Goal: Check status: Check status

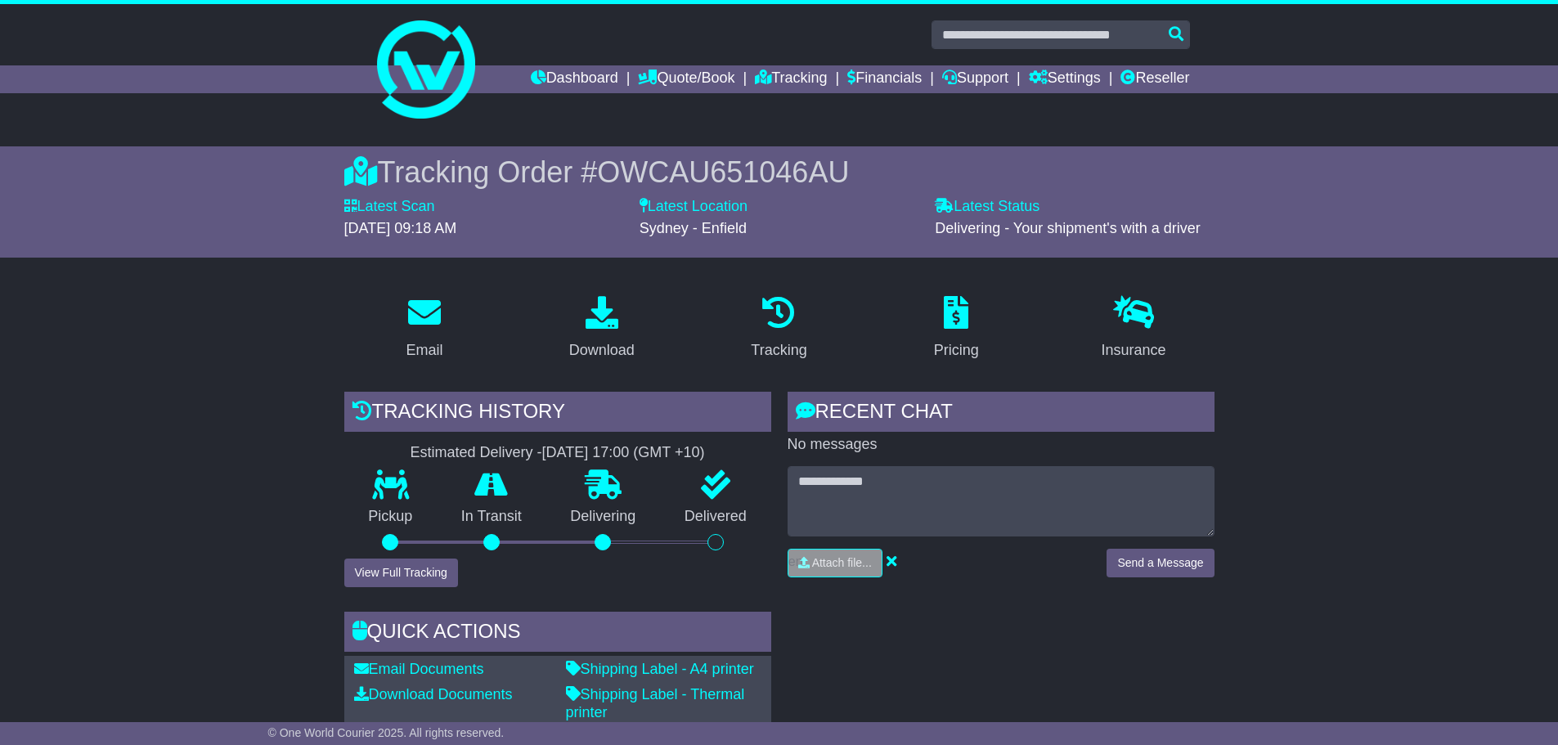
click at [732, 168] on span "OWCAU651046AU" at bounding box center [723, 172] width 252 height 34
copy span "OWCAU651046AU"
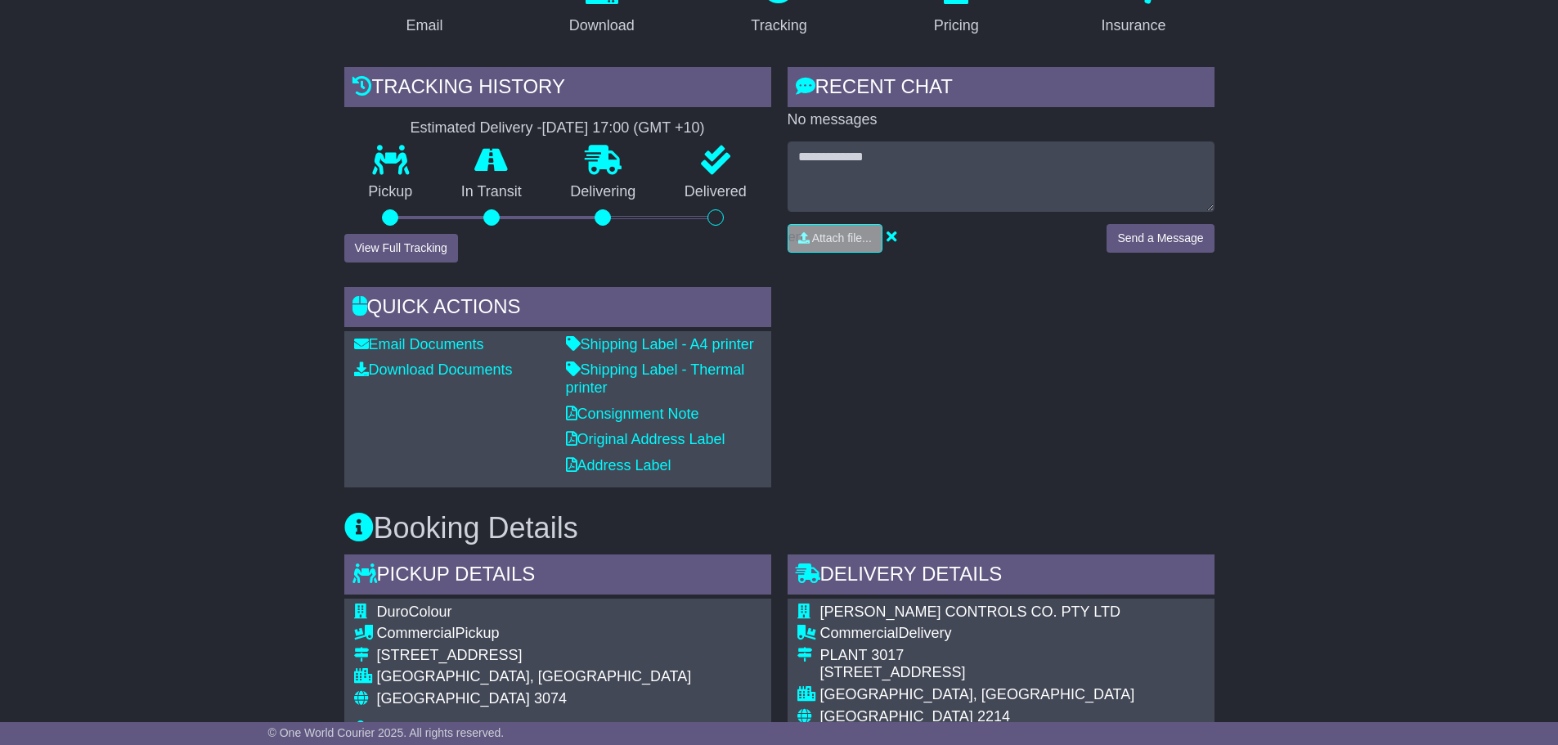
scroll to position [654, 0]
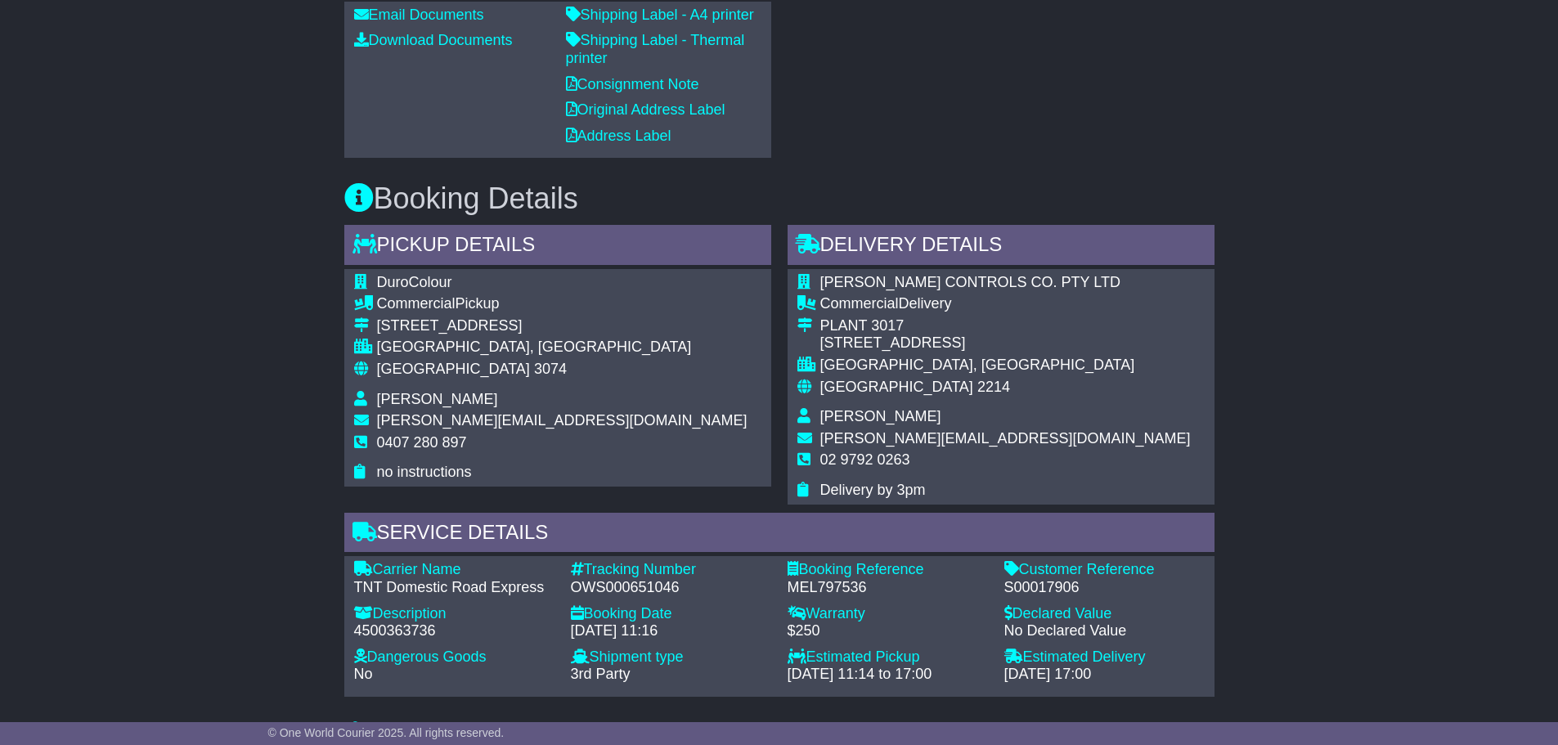
click at [1047, 590] on div "S00017906" at bounding box center [1104, 588] width 200 height 18
copy div "S00017906"
click at [598, 583] on div "OWS000651046" at bounding box center [671, 588] width 200 height 18
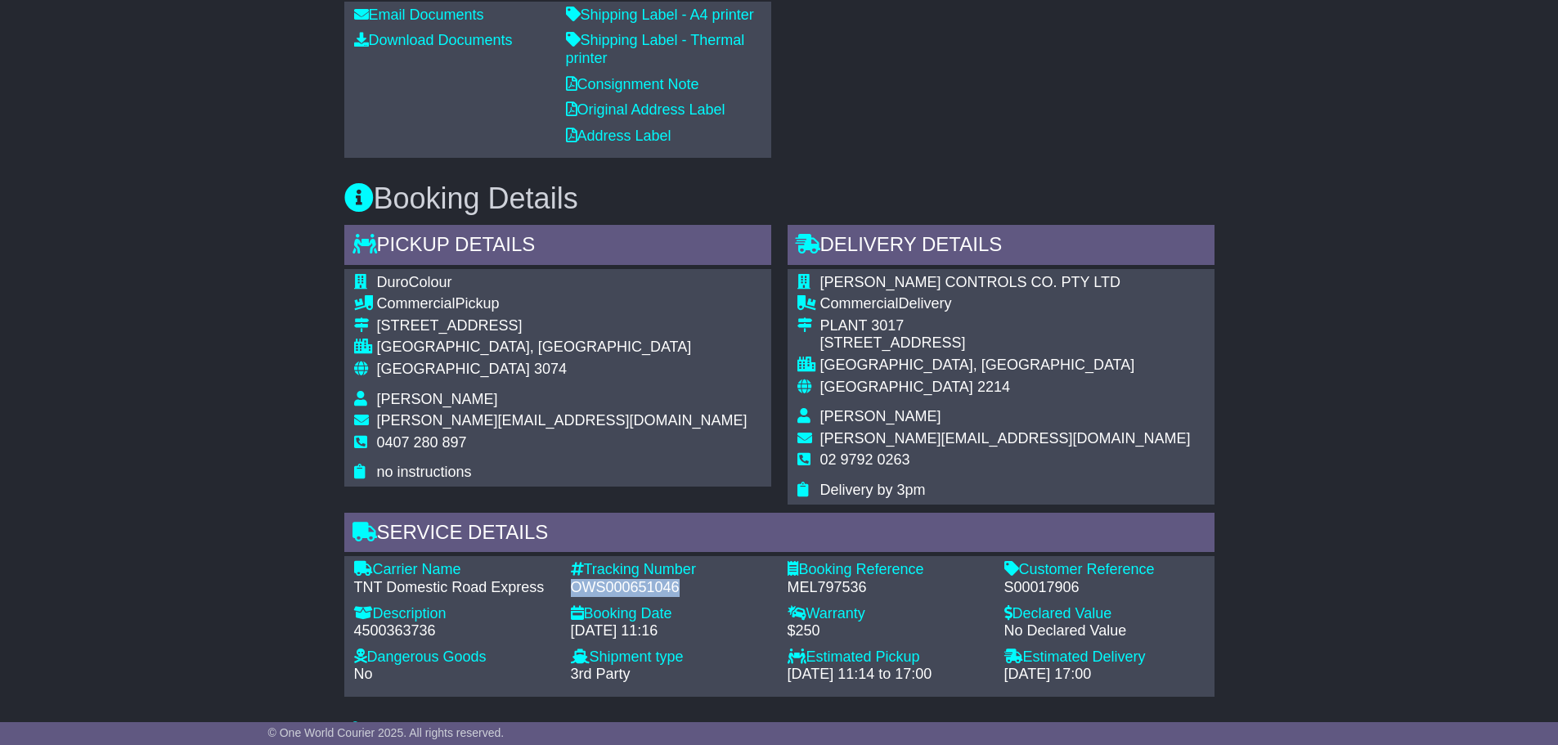
copy div "OWS000651046"
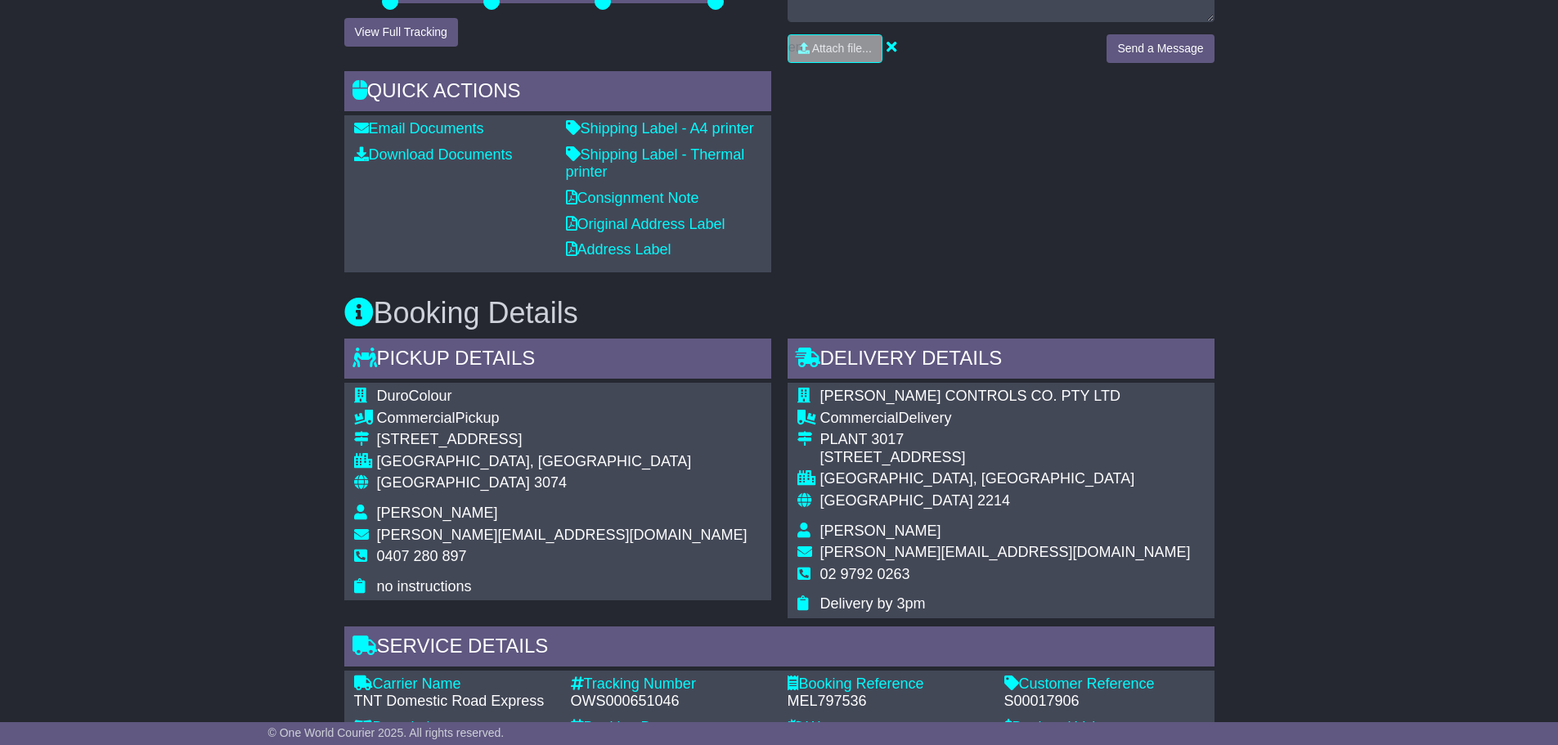
scroll to position [245, 0]
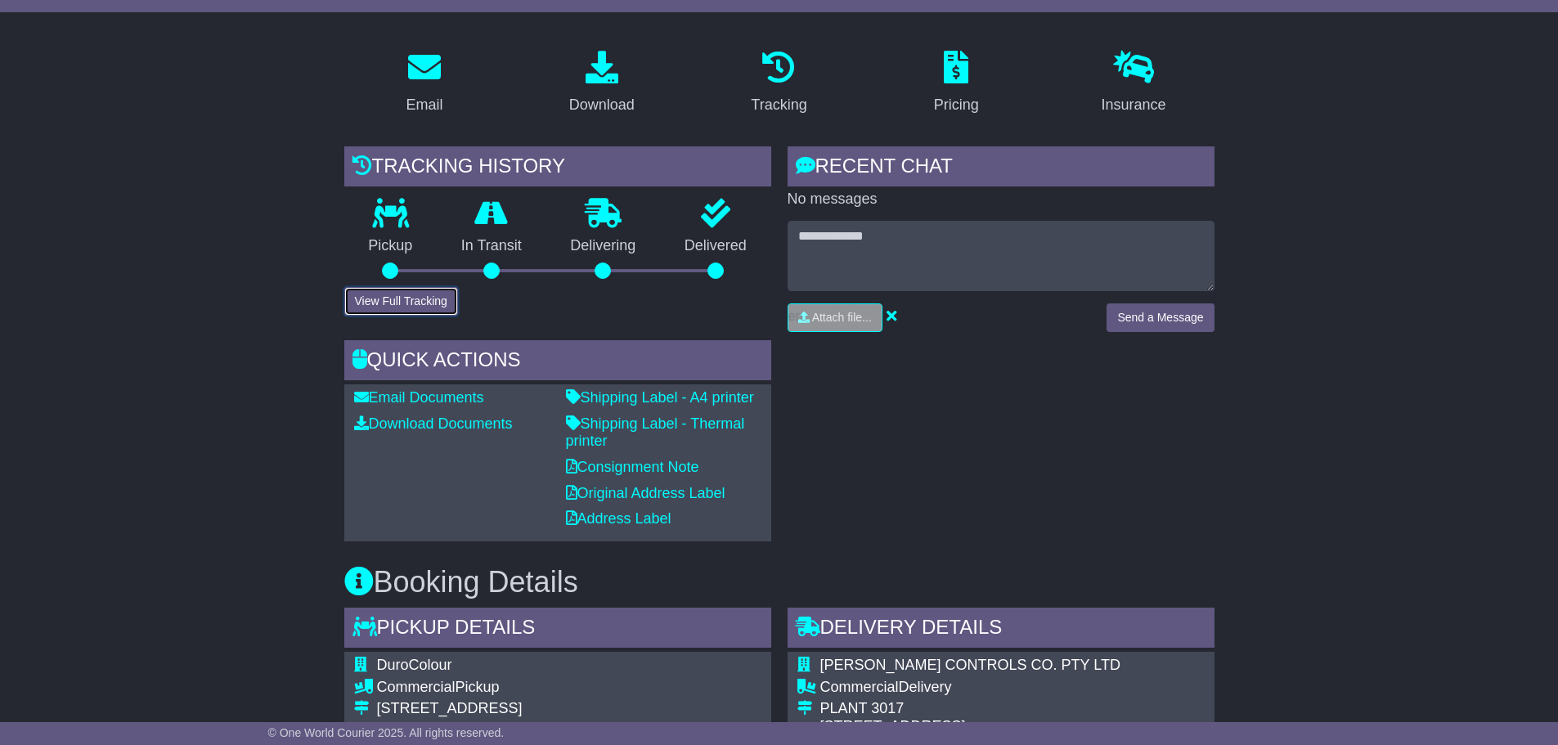
click at [408, 295] on button "View Full Tracking" at bounding box center [401, 301] width 114 height 29
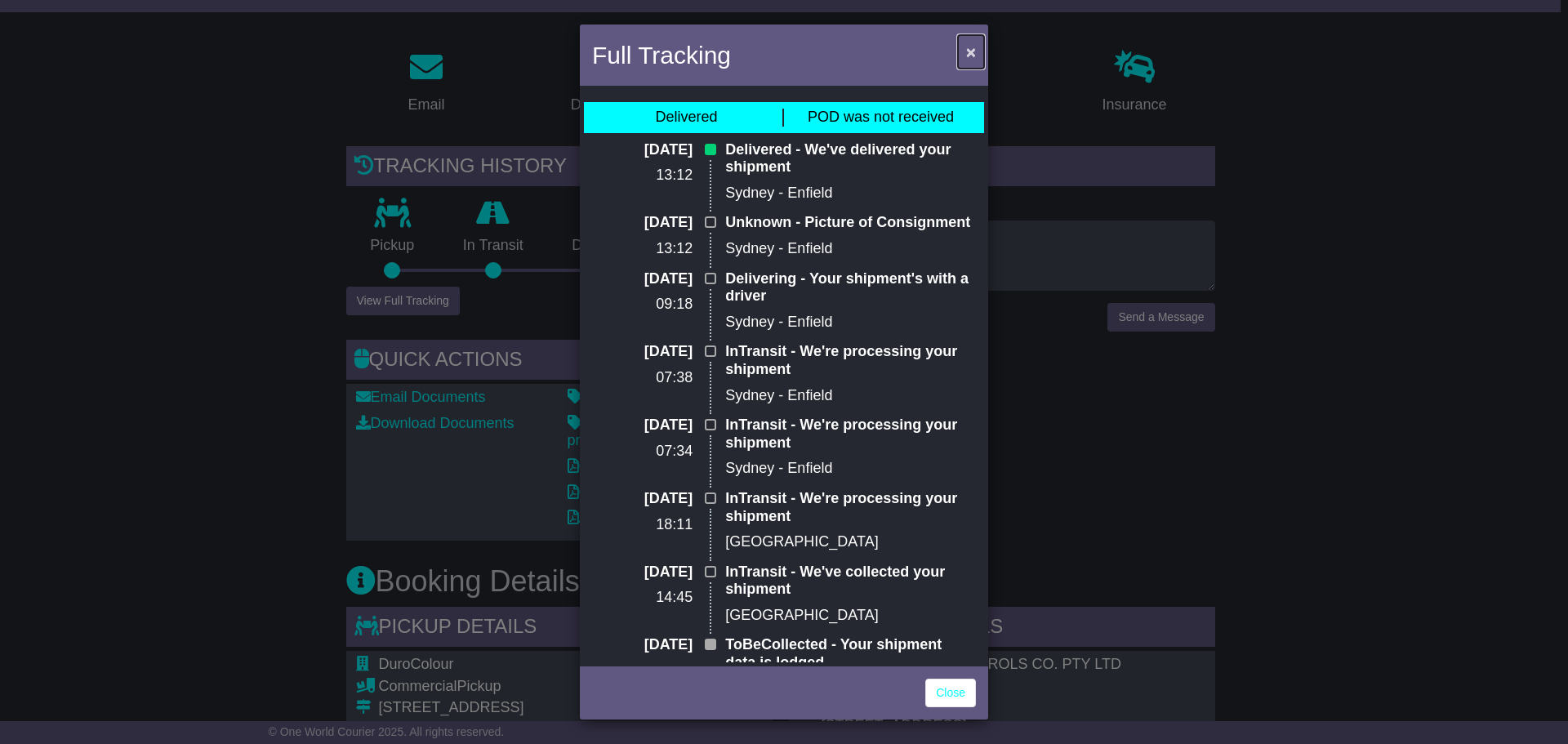
click at [975, 50] on span "×" at bounding box center [971, 52] width 10 height 19
